Goal: Navigation & Orientation: Find specific page/section

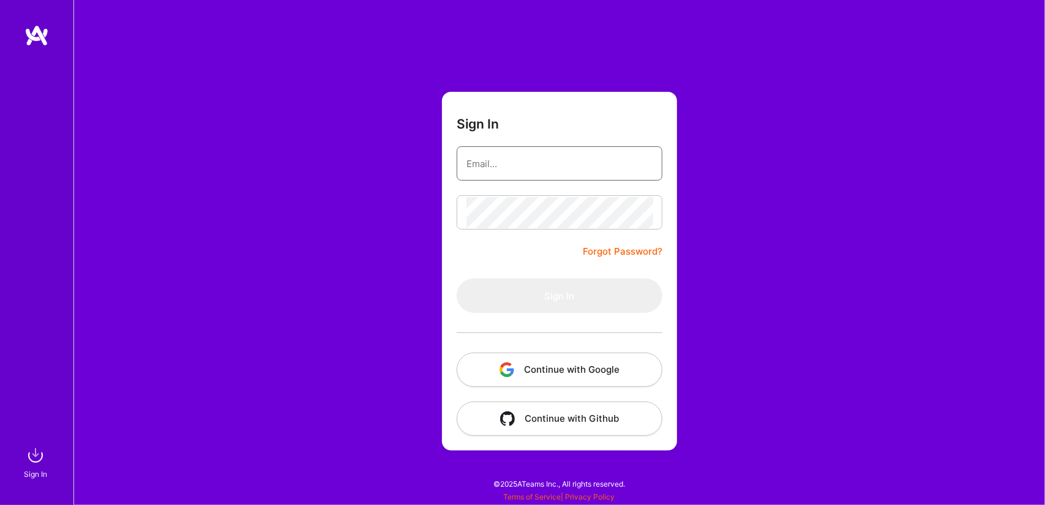
type input "me@tiagoperes.eu"
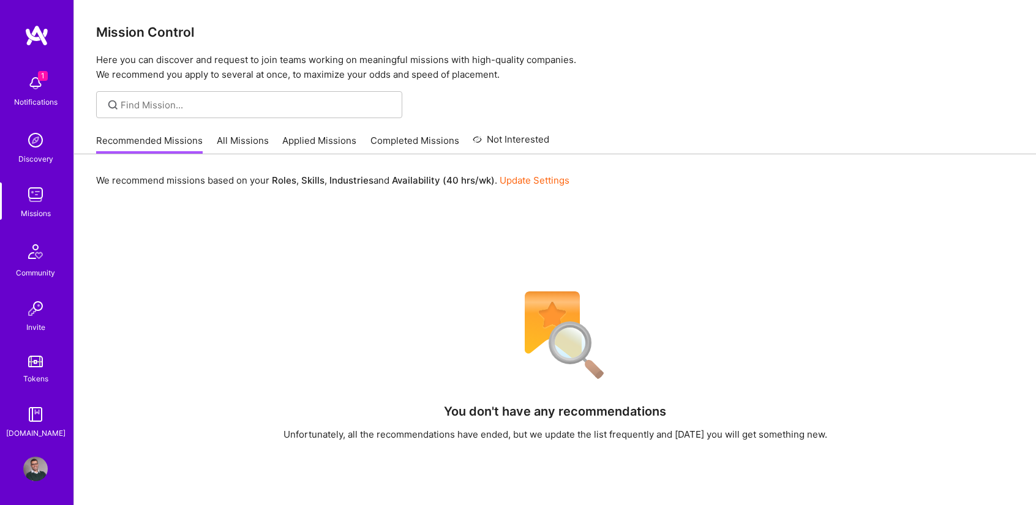
click at [32, 94] on img at bounding box center [35, 83] width 24 height 24
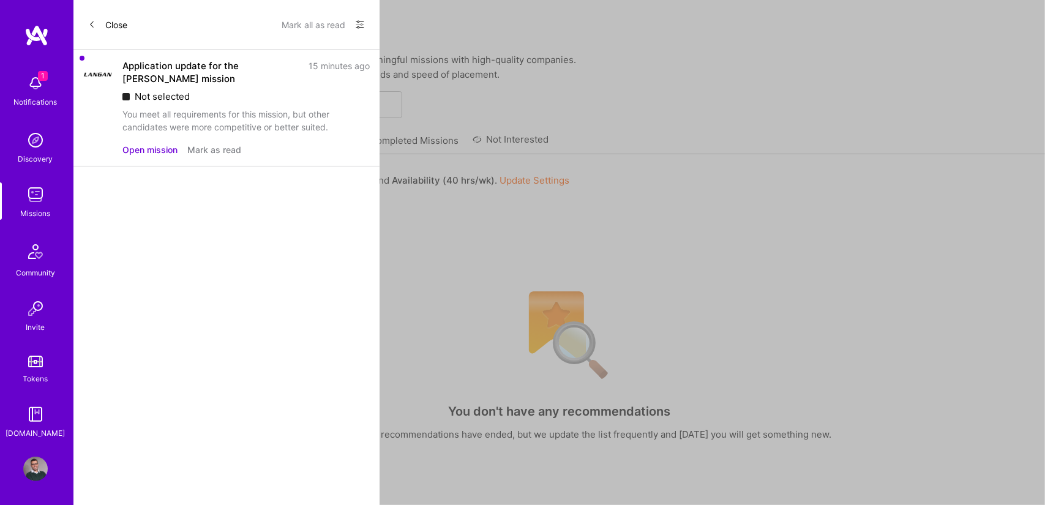
click at [212, 149] on button "Mark as read" at bounding box center [214, 149] width 54 height 13
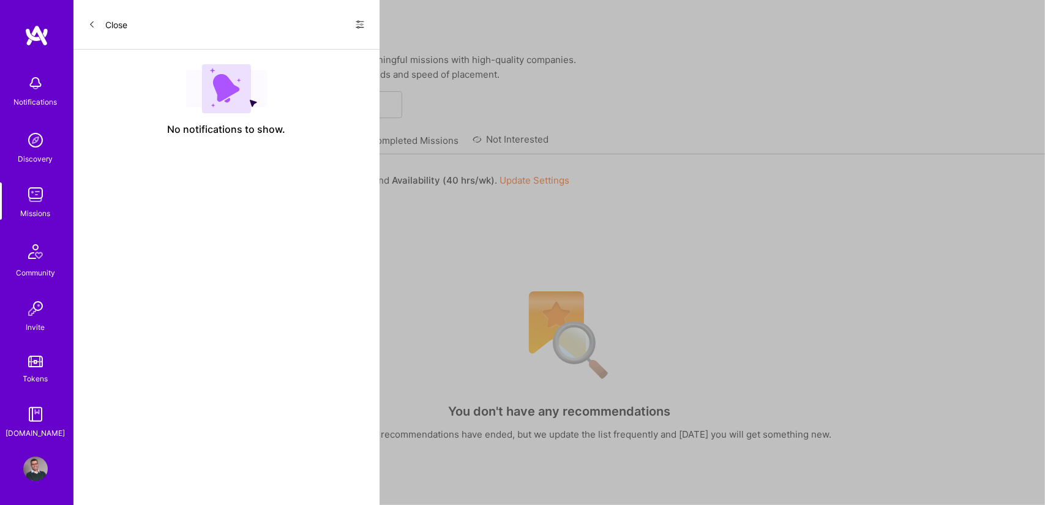
click at [100, 21] on button "Close" at bounding box center [107, 25] width 39 height 20
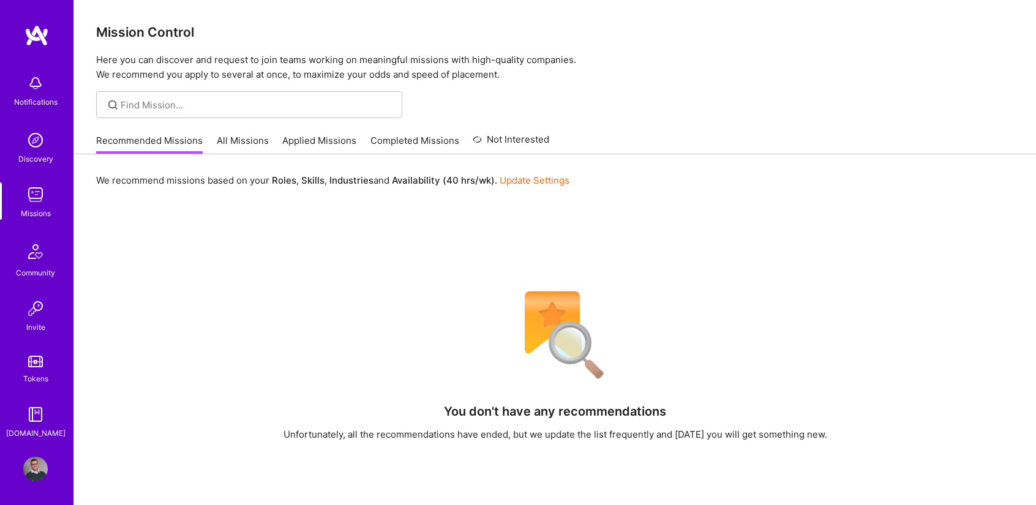
click at [150, 130] on div "Recommended Missions All Missions Applied Missions Completed Missions Not Inter…" at bounding box center [322, 140] width 453 height 26
click at [124, 140] on link "Recommended Missions" at bounding box center [149, 144] width 106 height 20
